Goal: Task Accomplishment & Management: Manage account settings

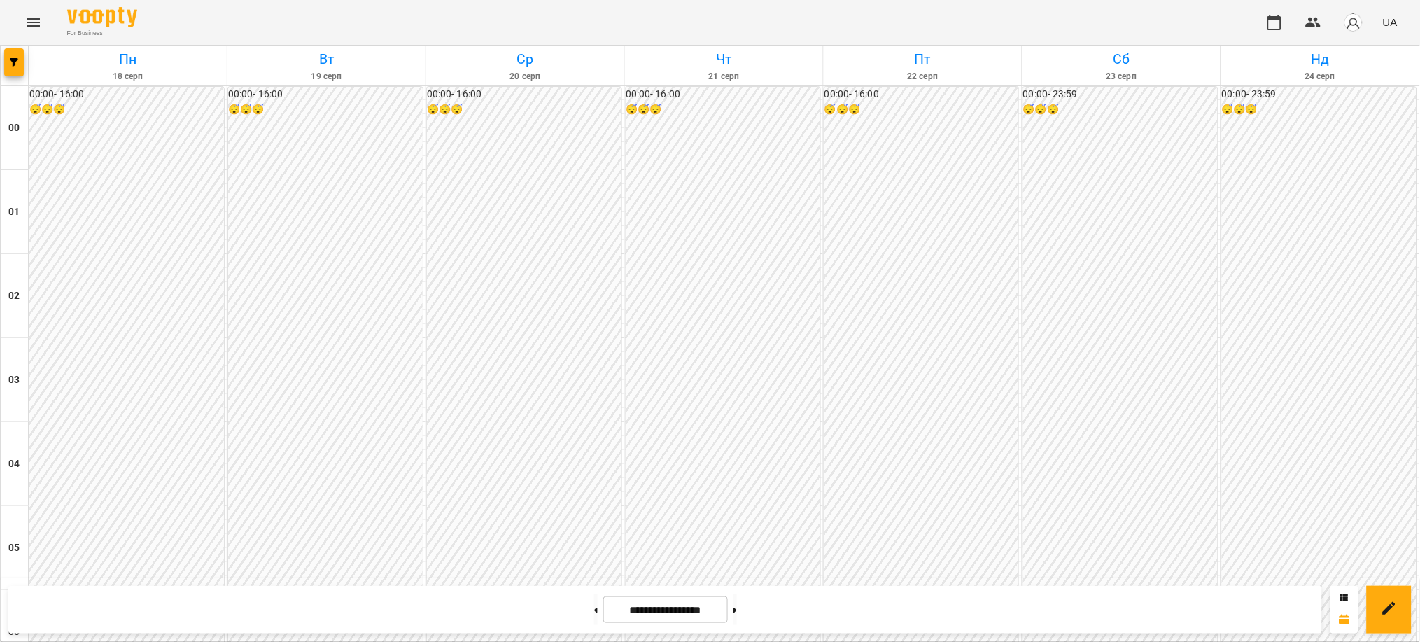
scroll to position [1213, 0]
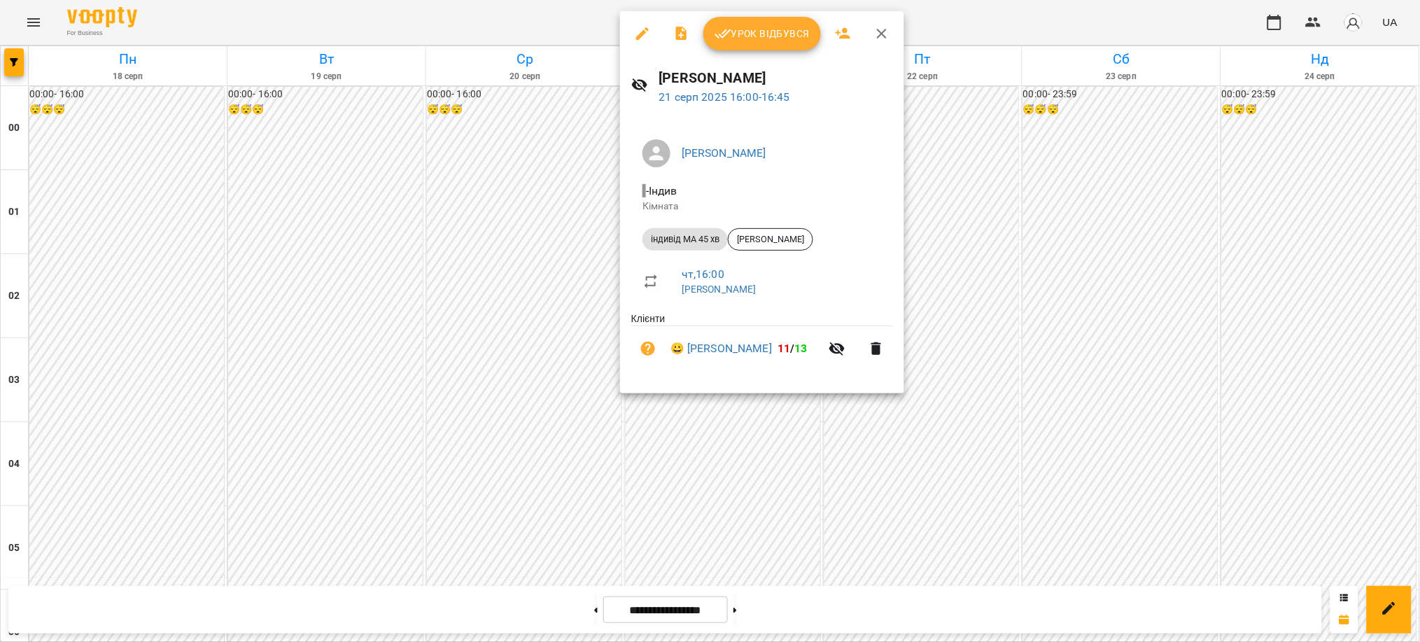
click at [762, 37] on span "Урок відбувся" at bounding box center [762, 33] width 95 height 17
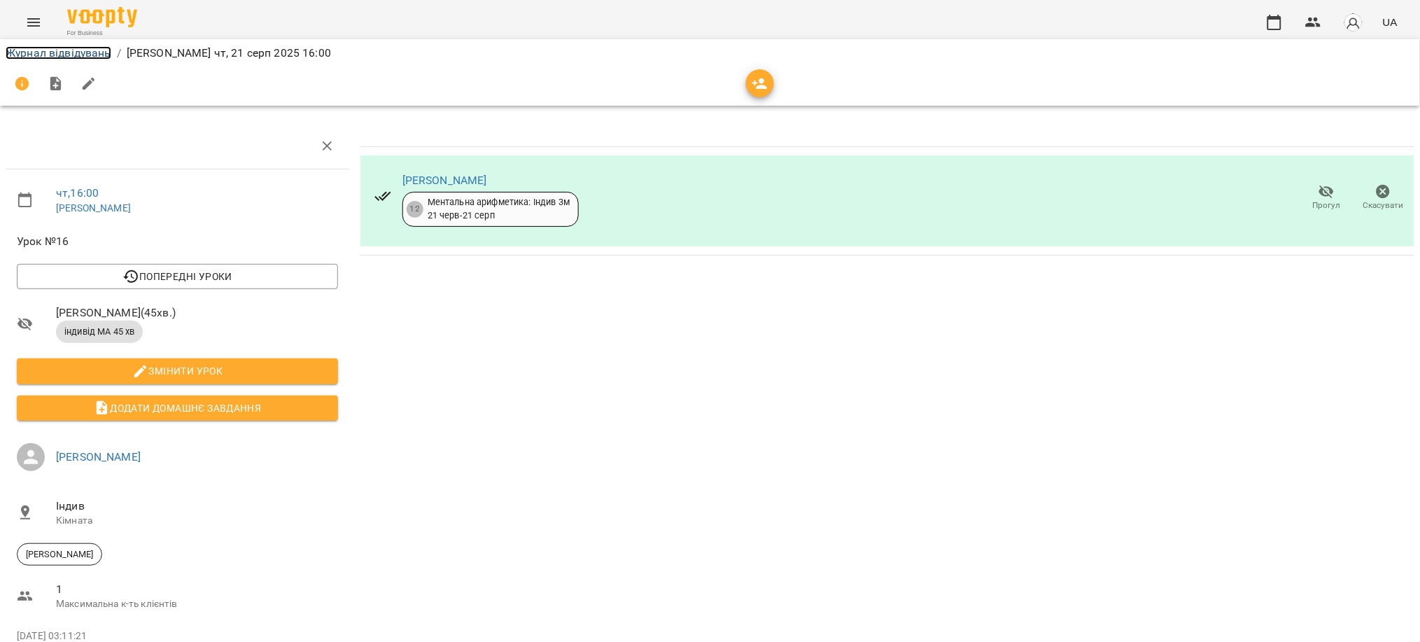
click at [59, 55] on link "Журнал відвідувань" at bounding box center [59, 52] width 106 height 13
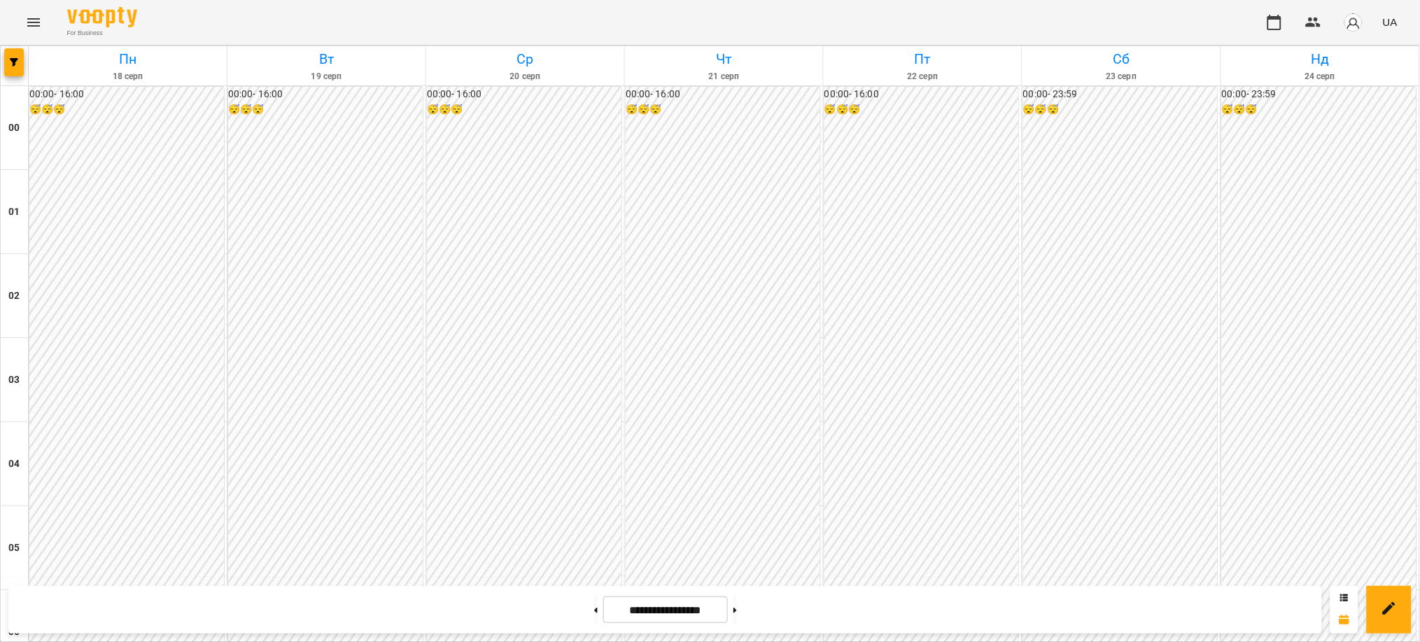
scroll to position [1306, 0]
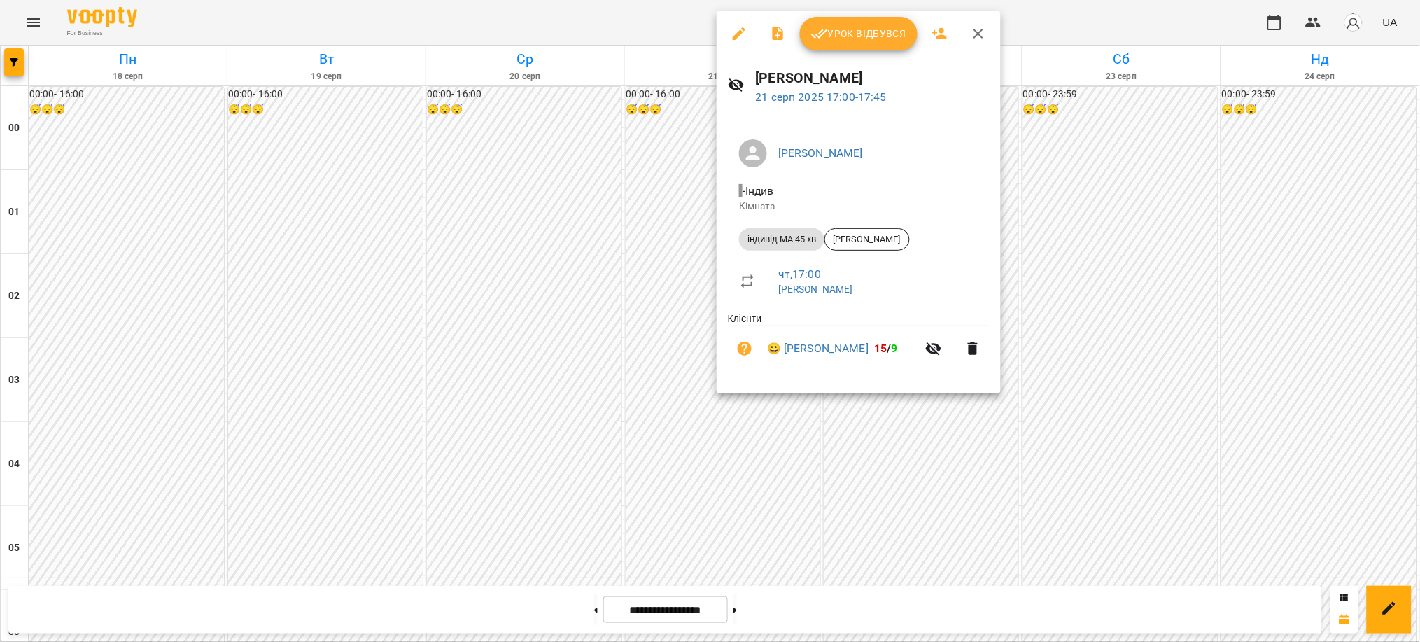
click at [850, 36] on span "Урок відбувся" at bounding box center [858, 33] width 95 height 17
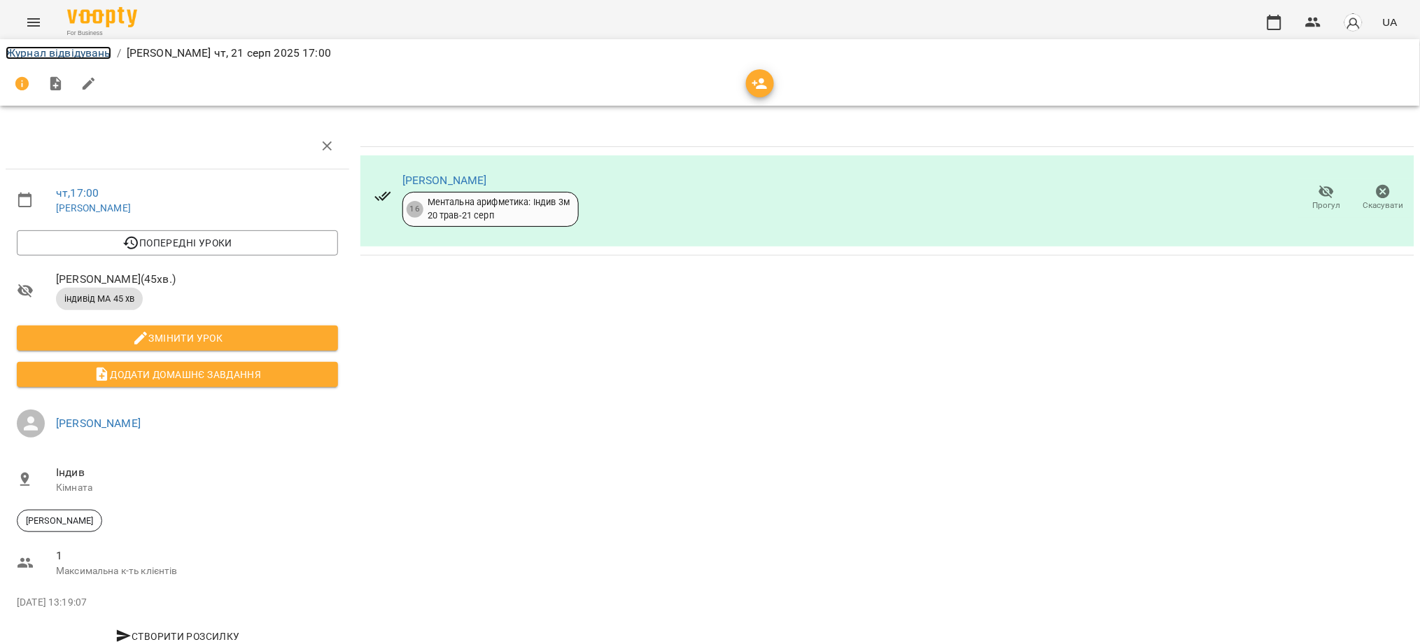
click at [83, 52] on link "Журнал відвідувань" at bounding box center [59, 52] width 106 height 13
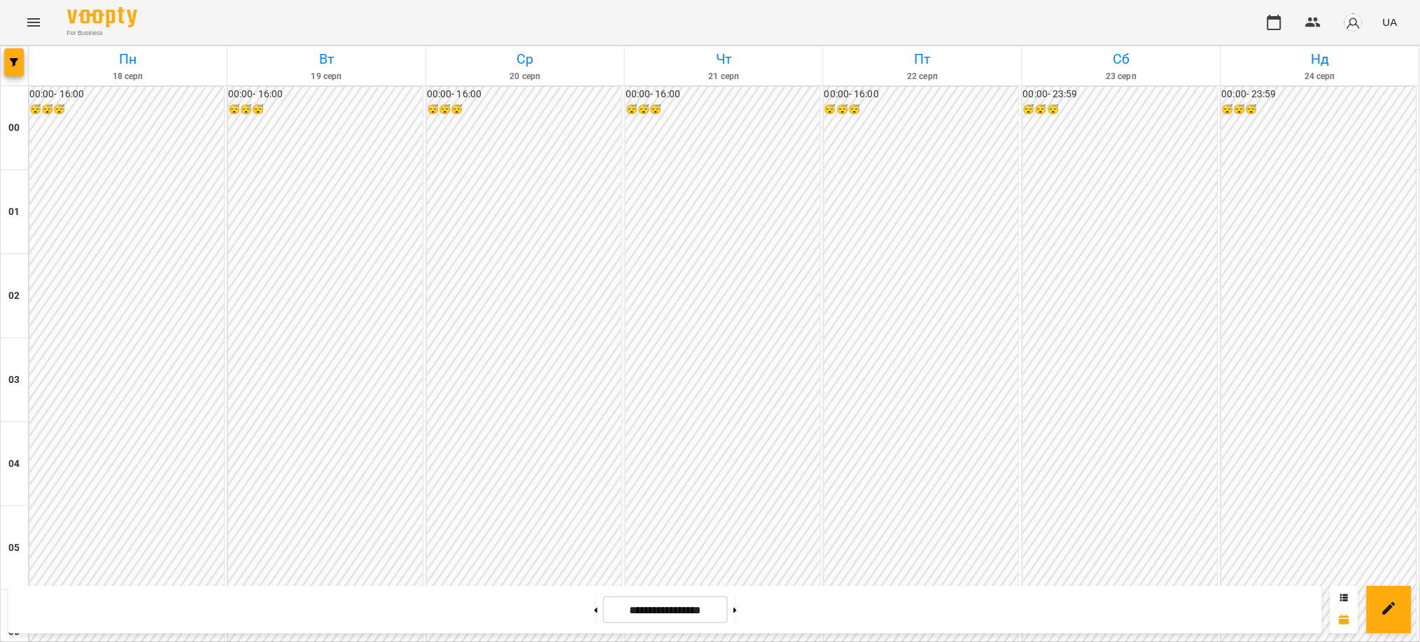
scroll to position [1429, 0]
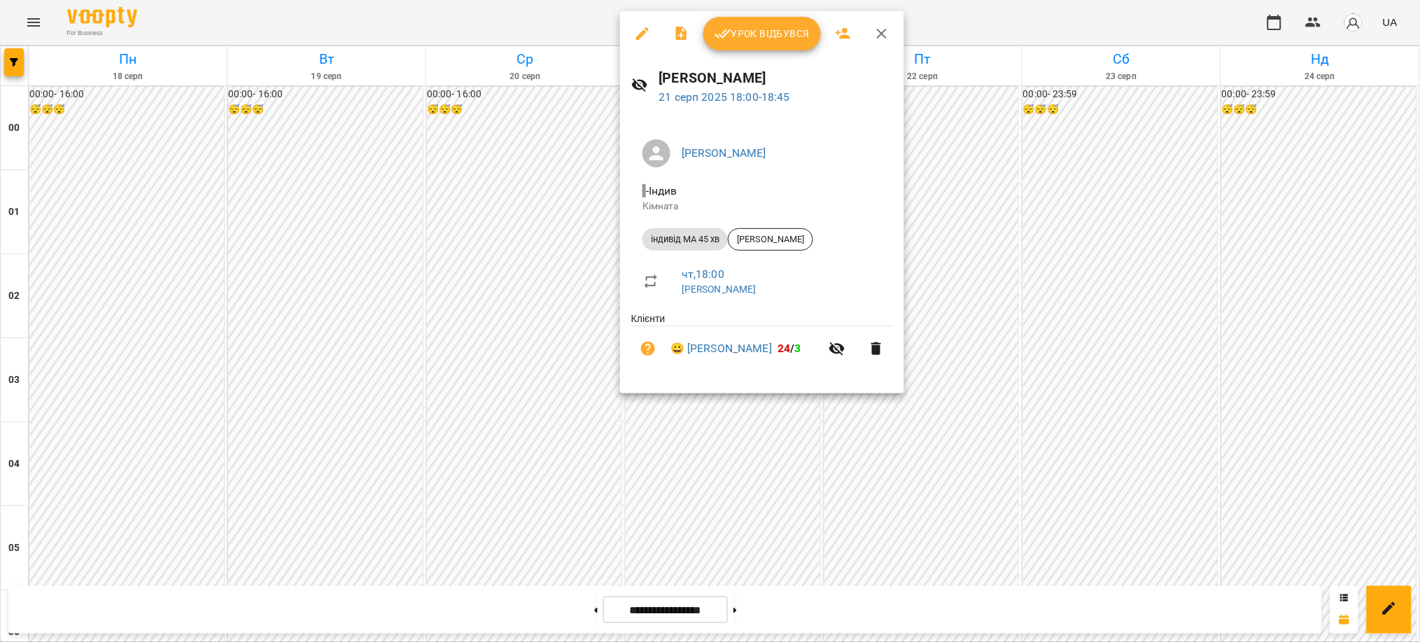
click at [759, 35] on span "Урок відбувся" at bounding box center [762, 33] width 95 height 17
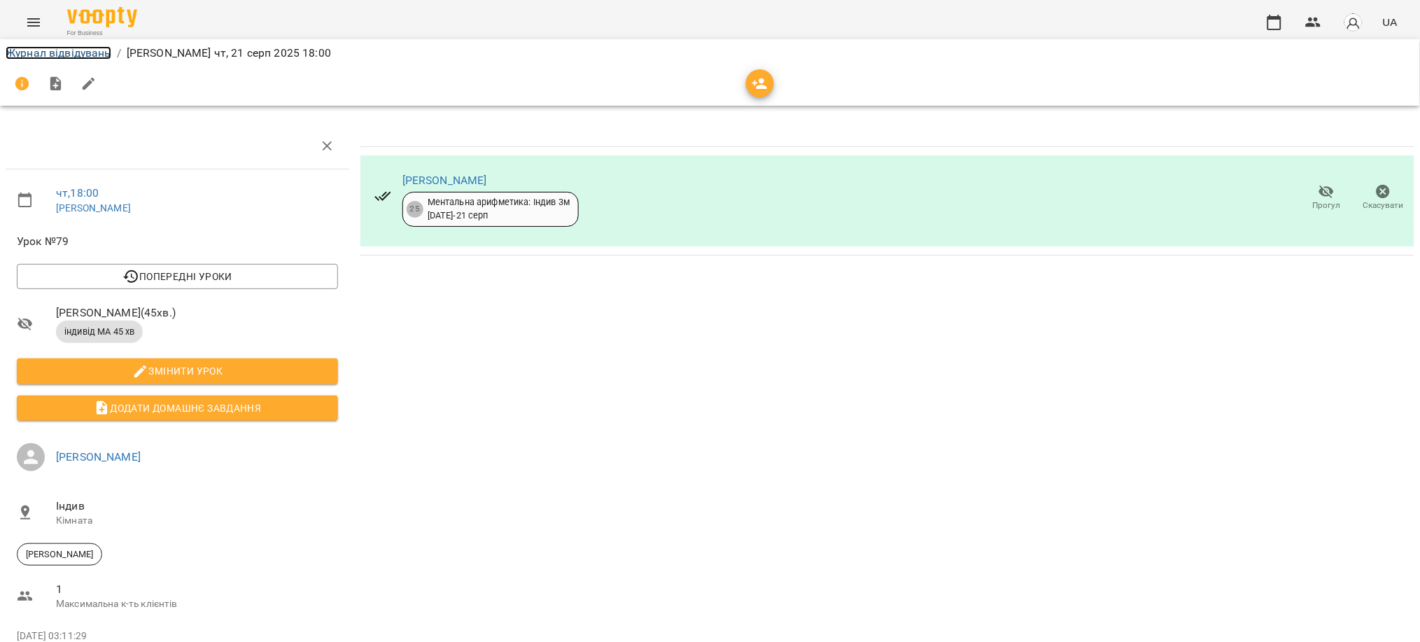
click at [66, 54] on link "Журнал відвідувань" at bounding box center [59, 52] width 106 height 13
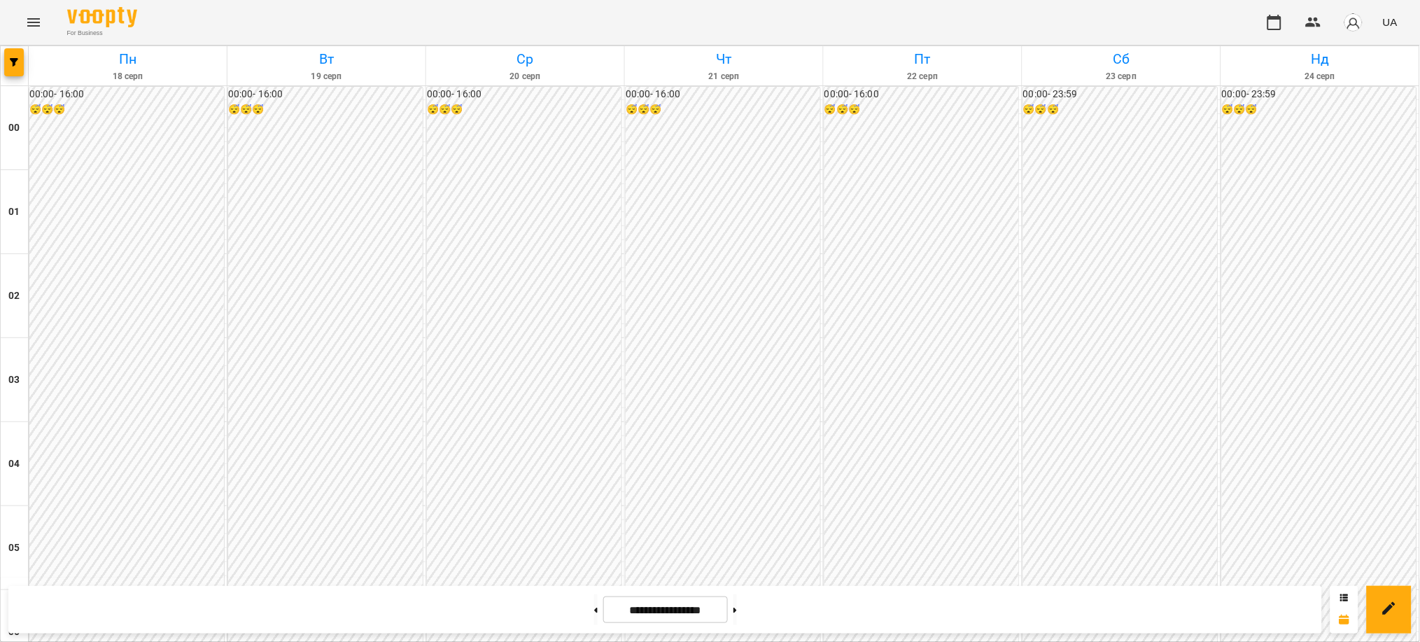
scroll to position [1400, 0]
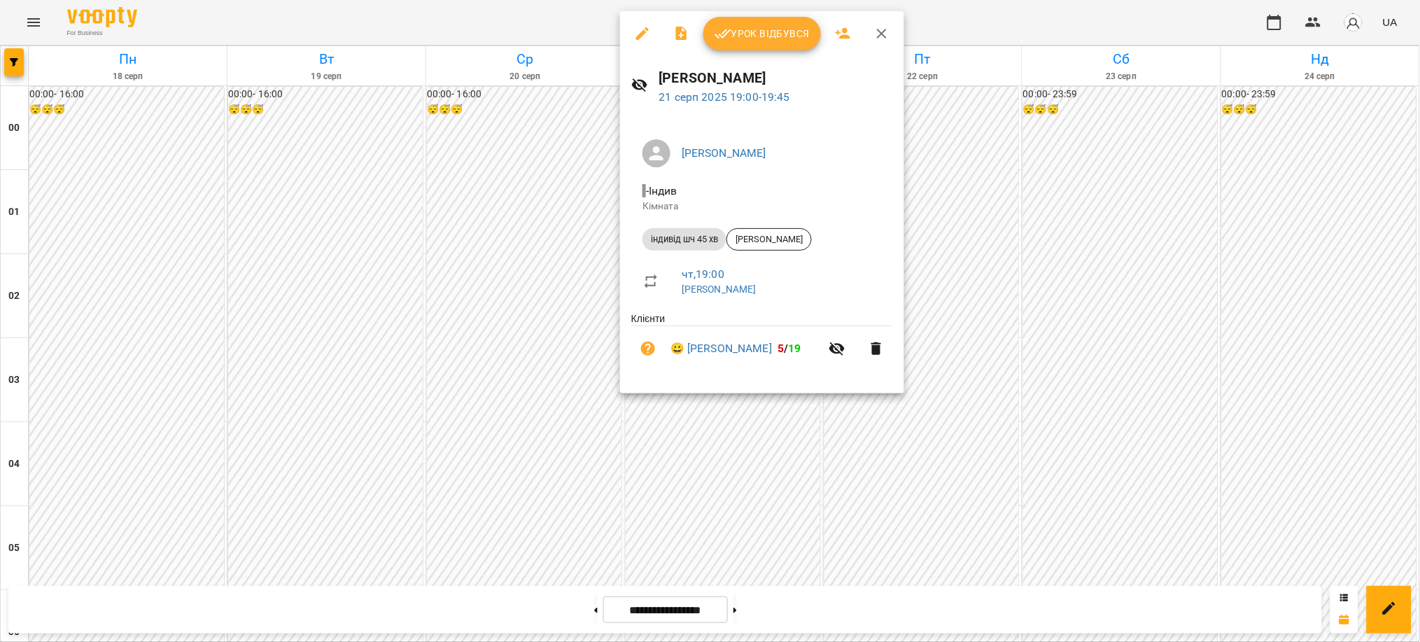
click at [747, 31] on span "Урок відбувся" at bounding box center [762, 33] width 95 height 17
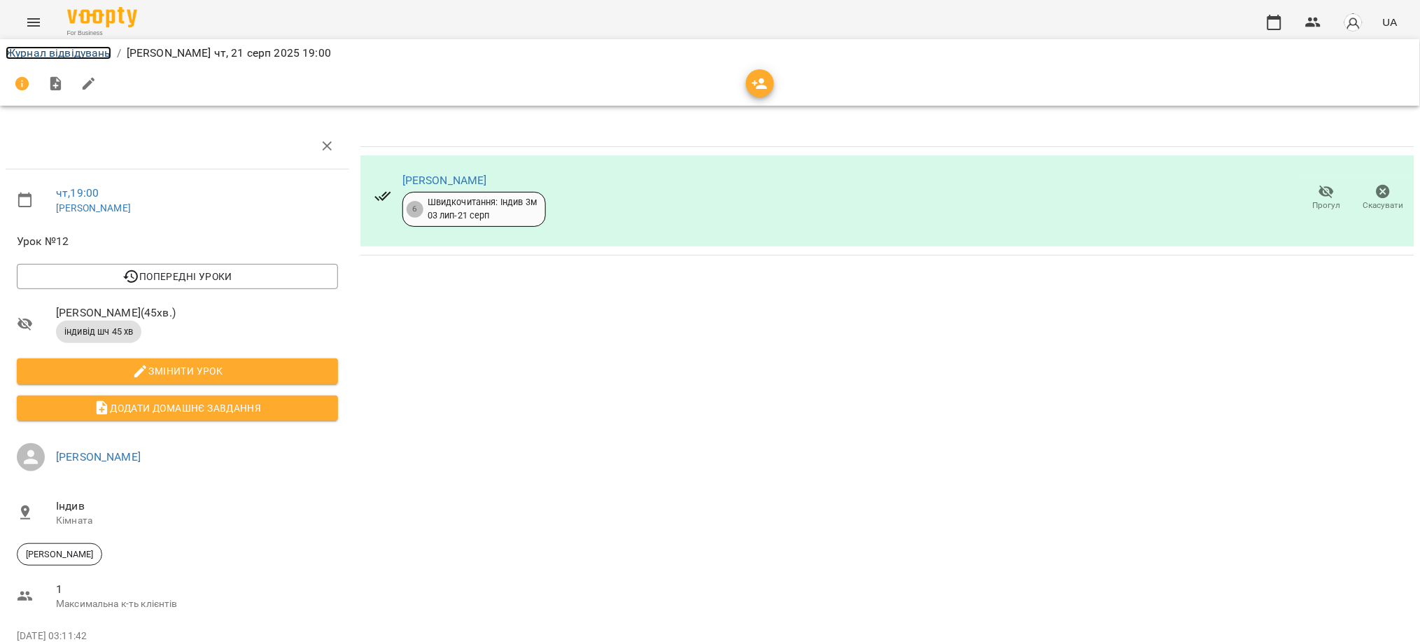
click at [86, 55] on link "Журнал відвідувань" at bounding box center [59, 52] width 106 height 13
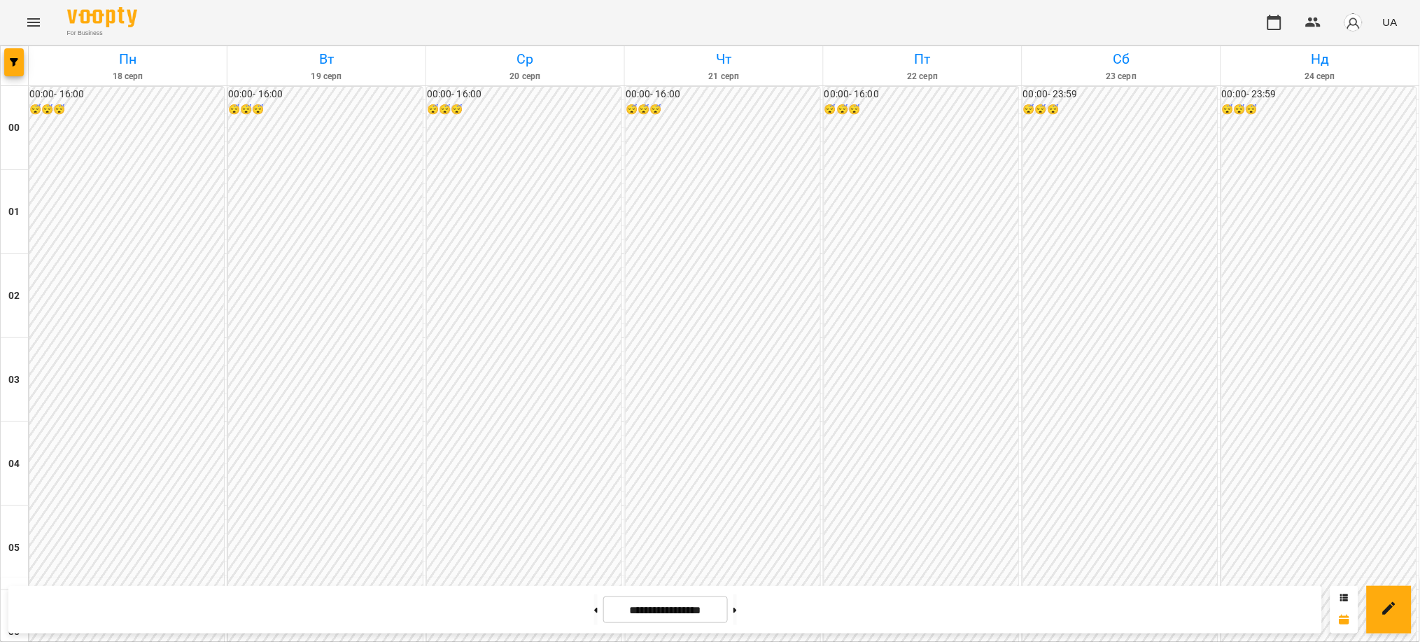
scroll to position [1400, 0]
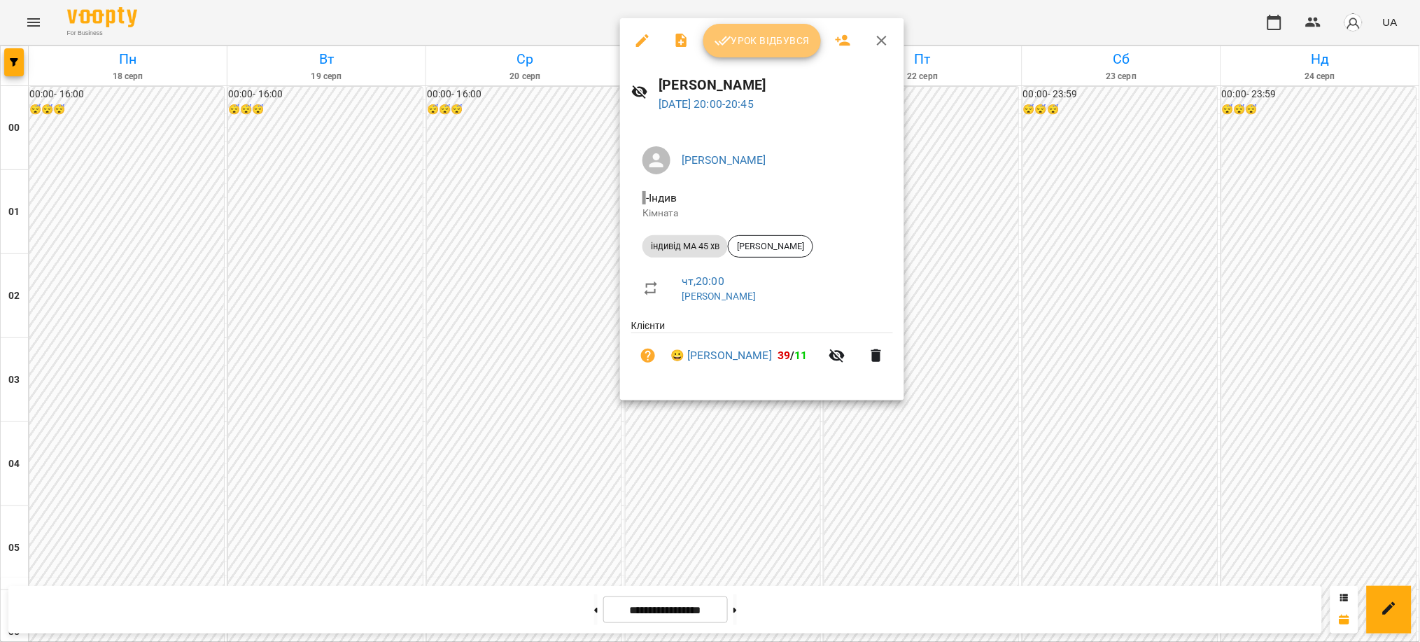
click at [774, 35] on span "Урок відбувся" at bounding box center [762, 40] width 95 height 17
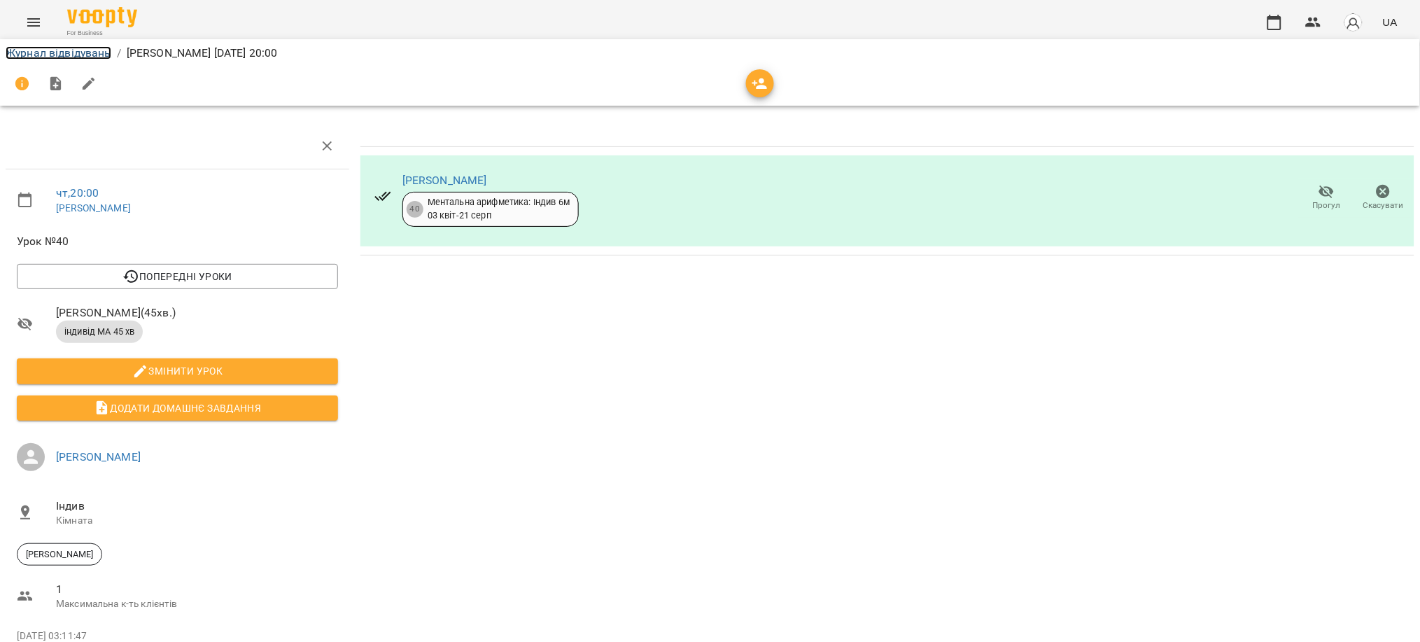
click at [61, 50] on link "Журнал відвідувань" at bounding box center [59, 52] width 106 height 13
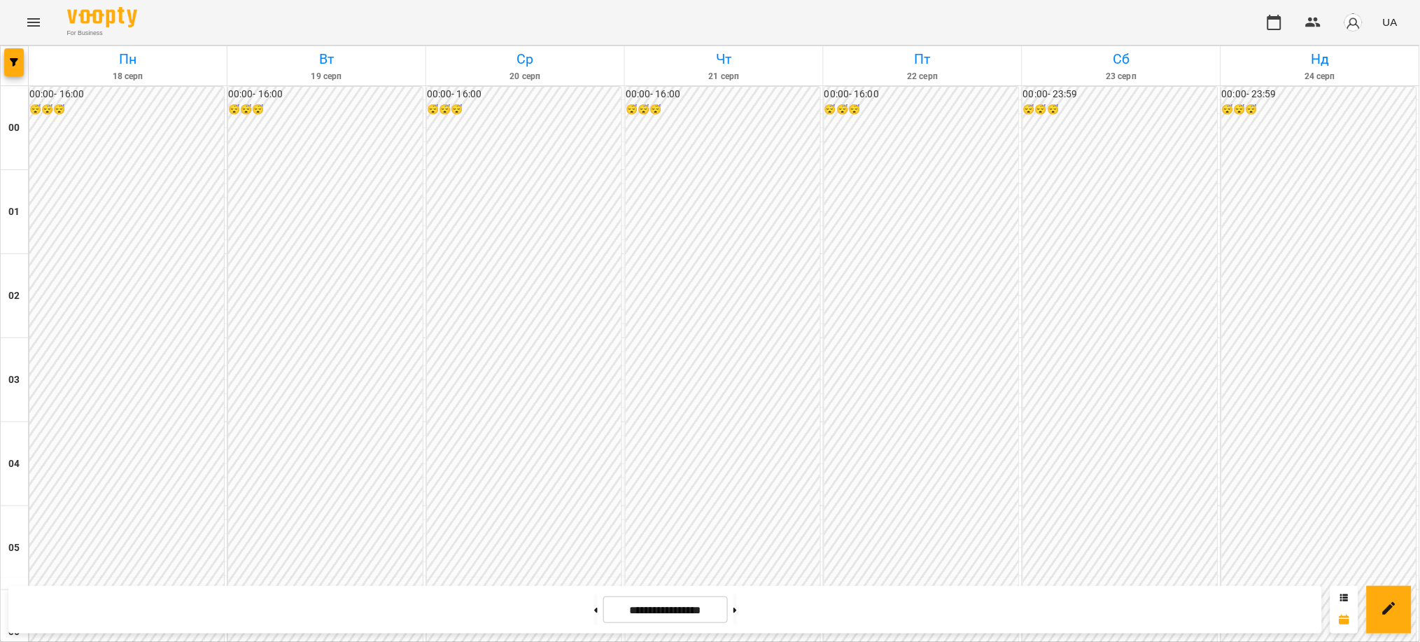
scroll to position [560, 0]
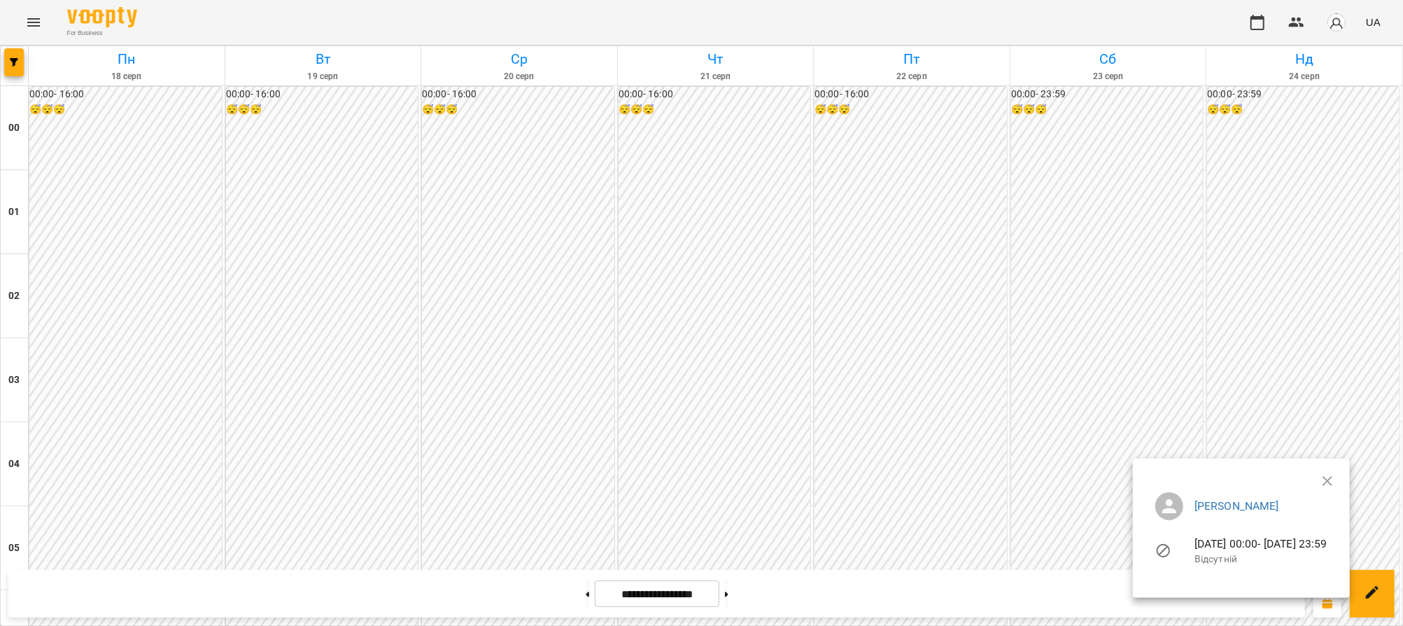
drag, startPoint x: 1396, startPoint y: 126, endPoint x: 1401, endPoint y: 177, distance: 51.3
click at [1401, 177] on div at bounding box center [701, 313] width 1403 height 626
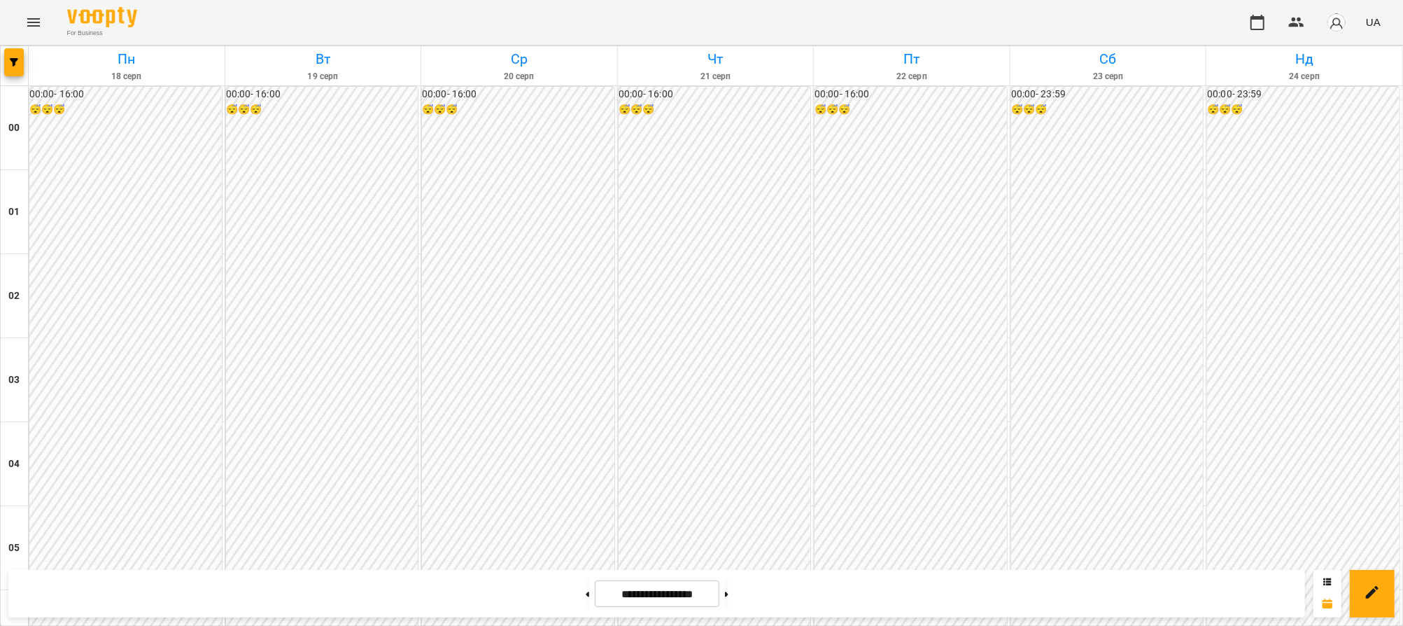
scroll to position [1279, 0]
